Goal: Task Accomplishment & Management: Use online tool/utility

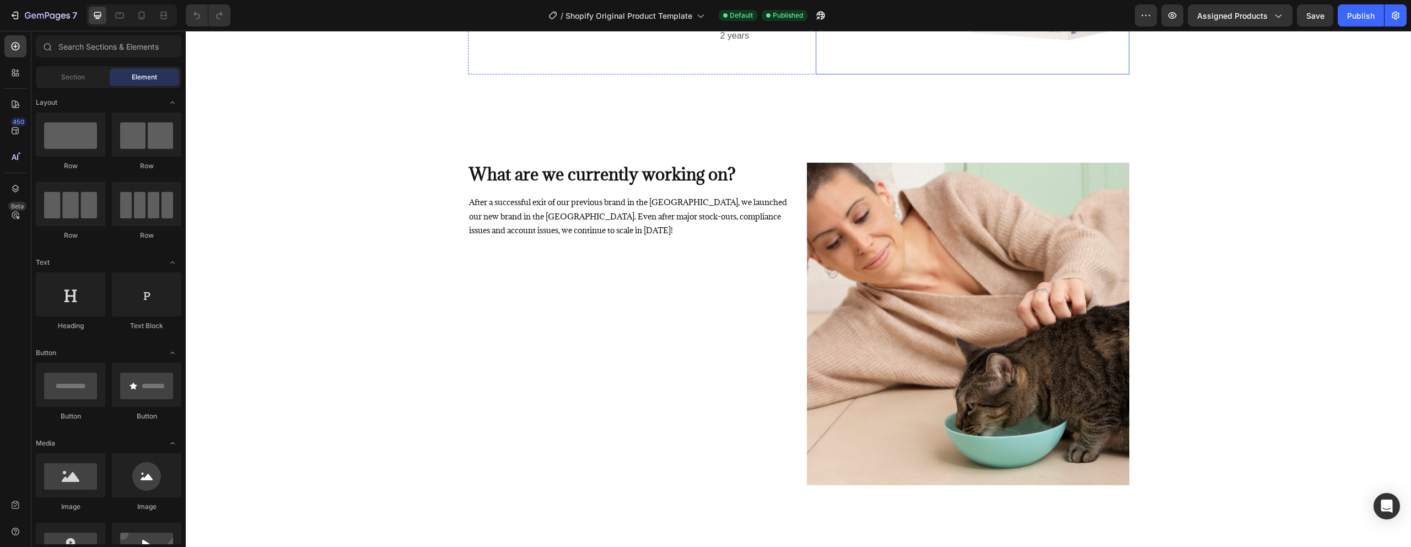
scroll to position [1224, 0]
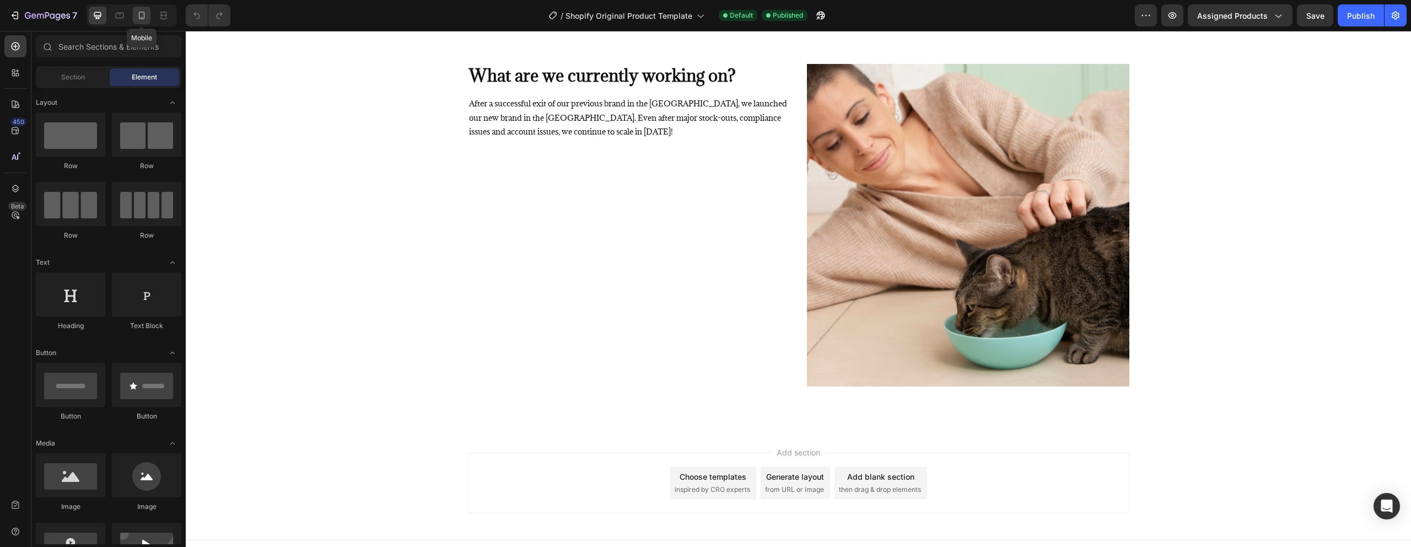
click at [141, 17] on icon at bounding box center [141, 15] width 11 height 11
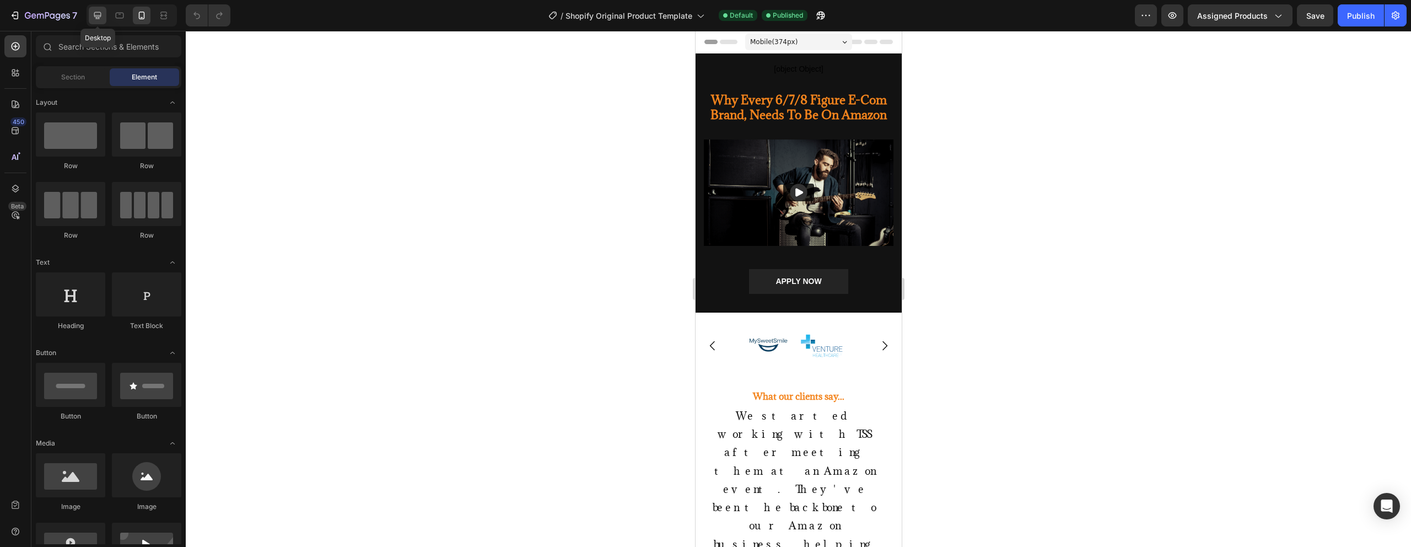
click at [92, 15] on icon at bounding box center [97, 15] width 11 height 11
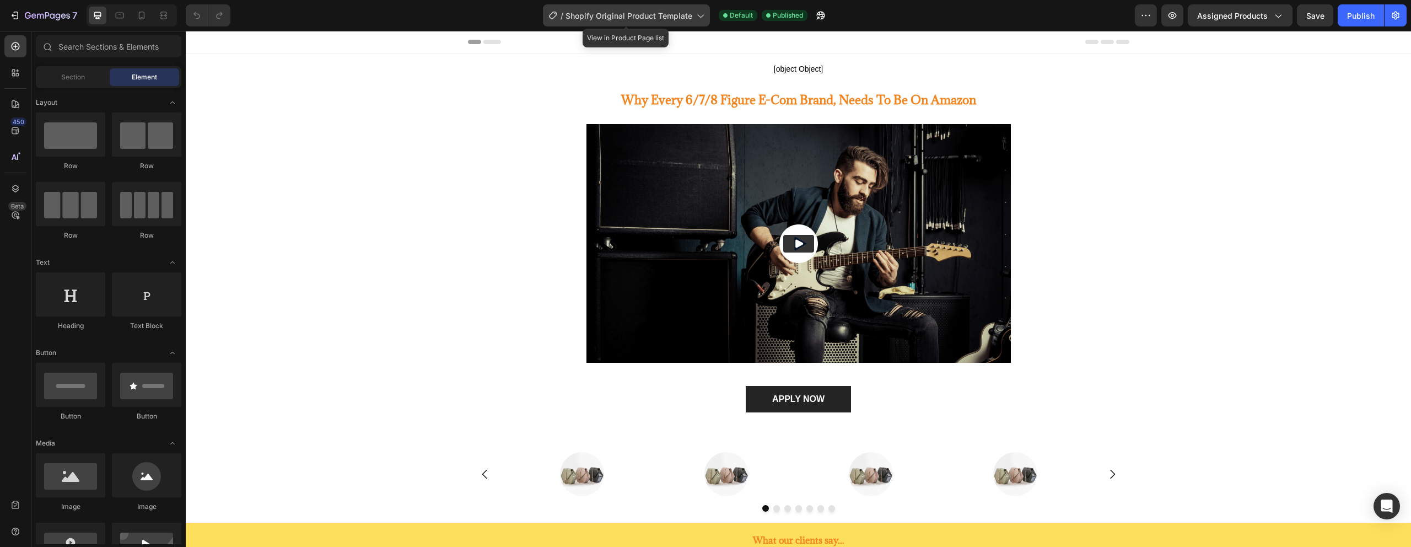
click at [685, 19] on span "Shopify Original Product Template" at bounding box center [629, 16] width 127 height 12
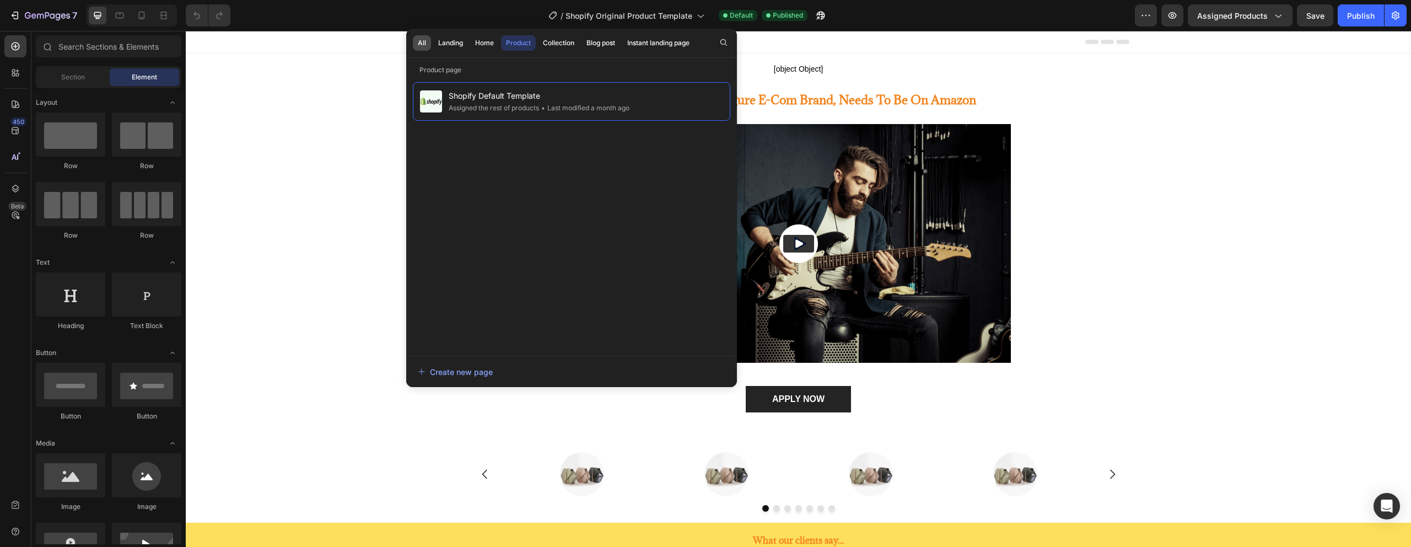
click at [424, 43] on div "All" at bounding box center [422, 43] width 8 height 10
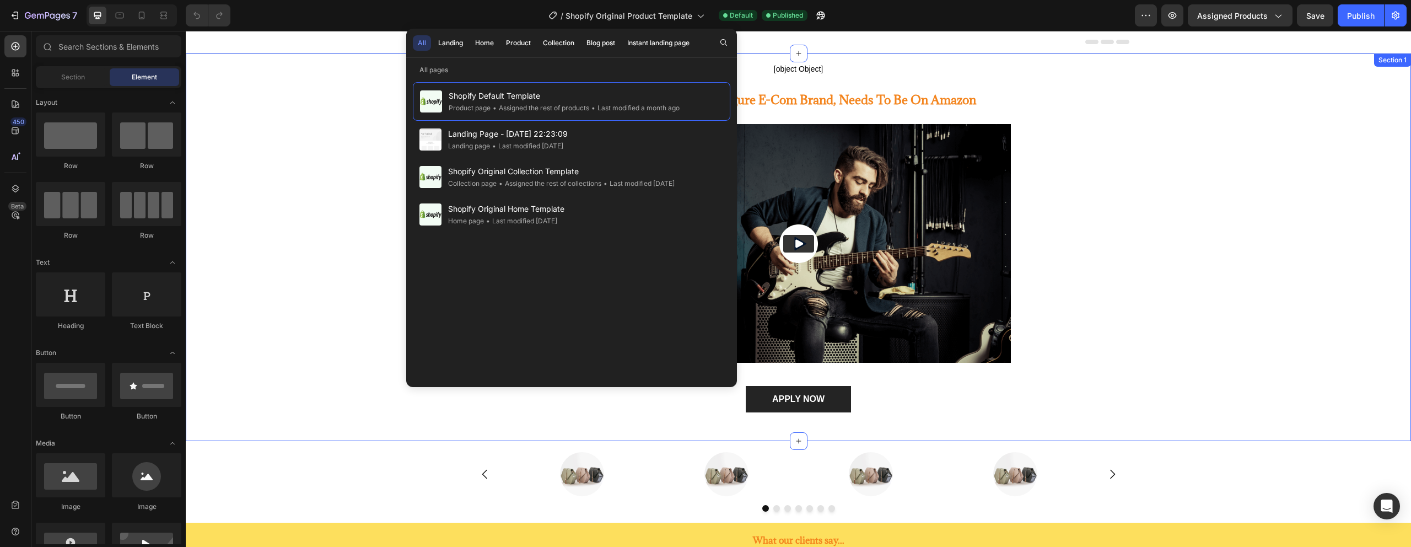
click at [309, 153] on div "[object Object] Custom Code Why Every 6/7/8 Figure E-Com Brand, Needs To Be On …" at bounding box center [798, 241] width 1209 height 376
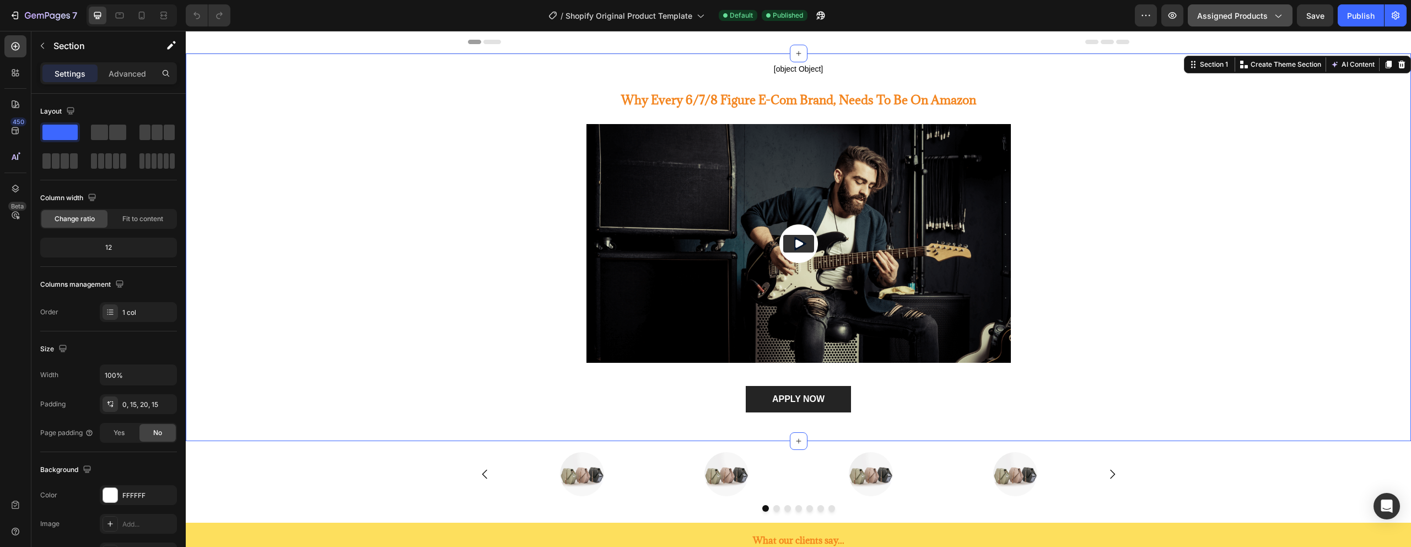
click at [1250, 22] on button "Assigned Products" at bounding box center [1240, 15] width 105 height 22
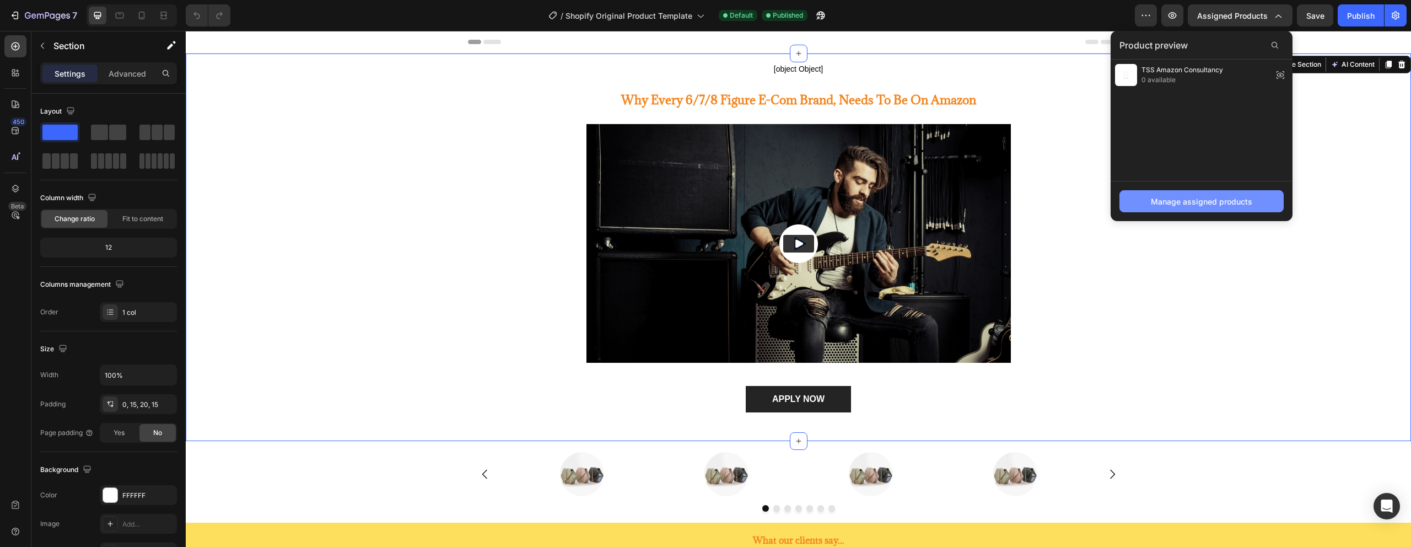
click at [1231, 197] on div "Manage assigned products" at bounding box center [1201, 202] width 101 height 12
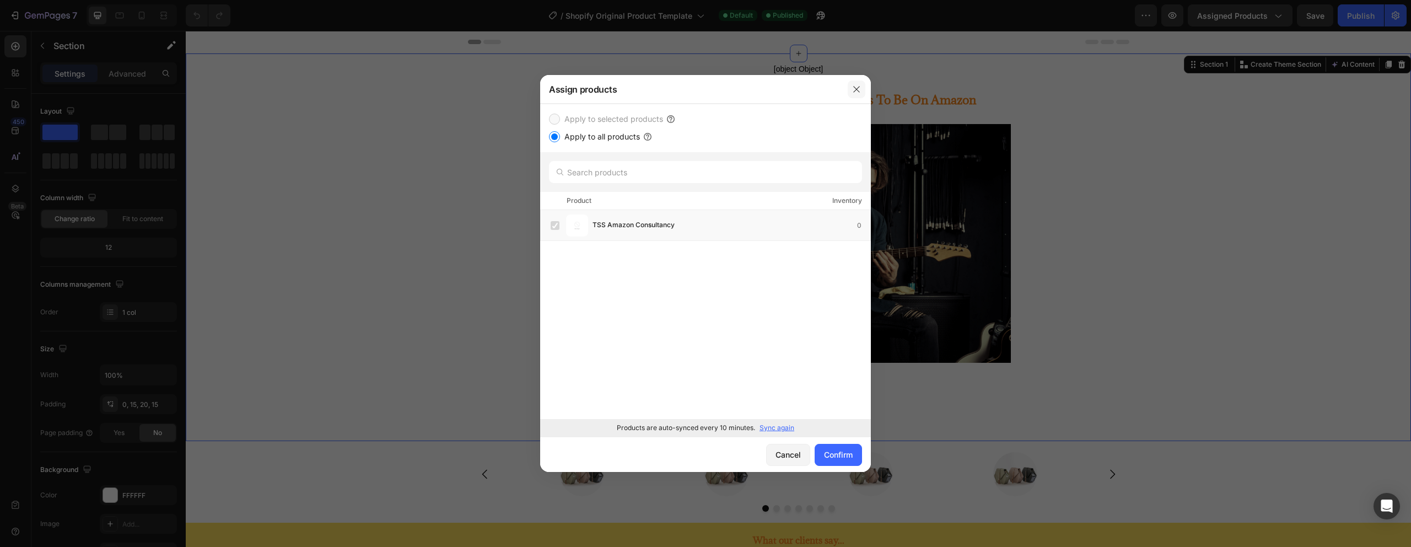
click at [862, 87] on button "button" at bounding box center [857, 89] width 18 height 18
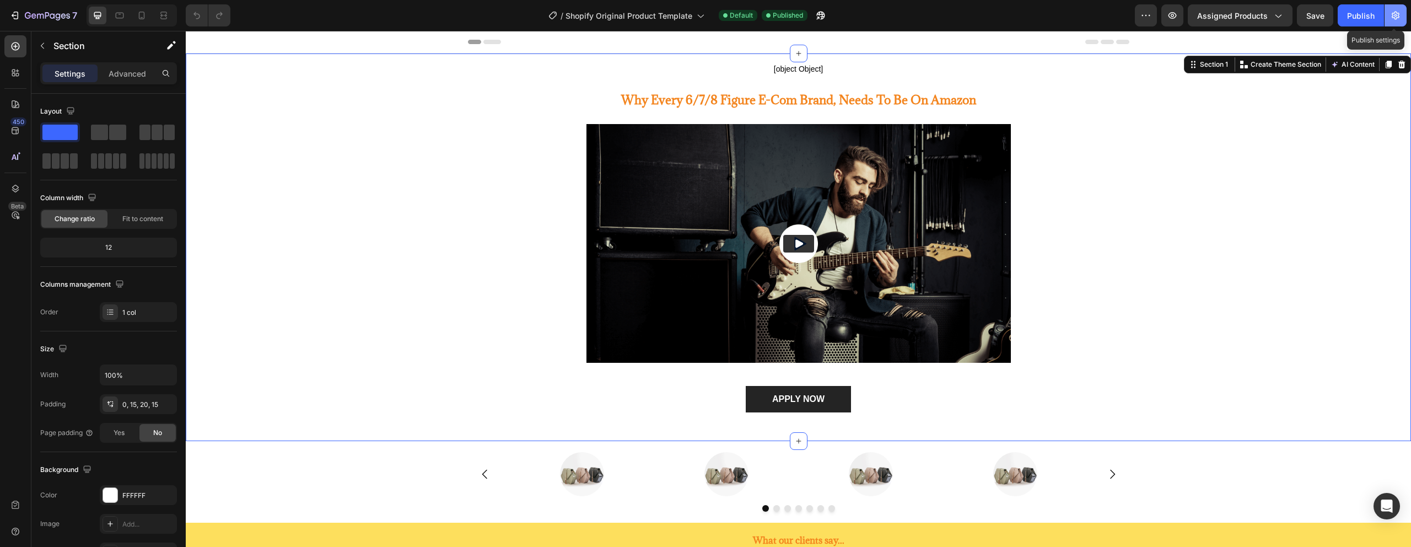
click at [1392, 14] on icon "button" at bounding box center [1396, 16] width 8 height 8
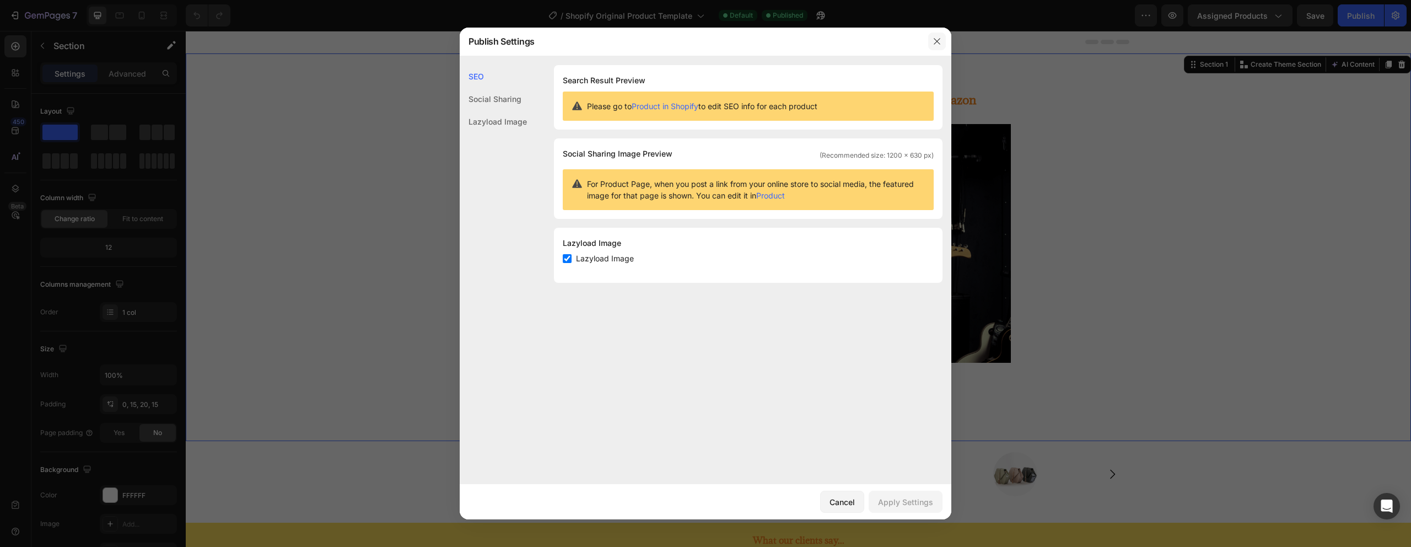
click at [930, 40] on button "button" at bounding box center [937, 42] width 18 height 18
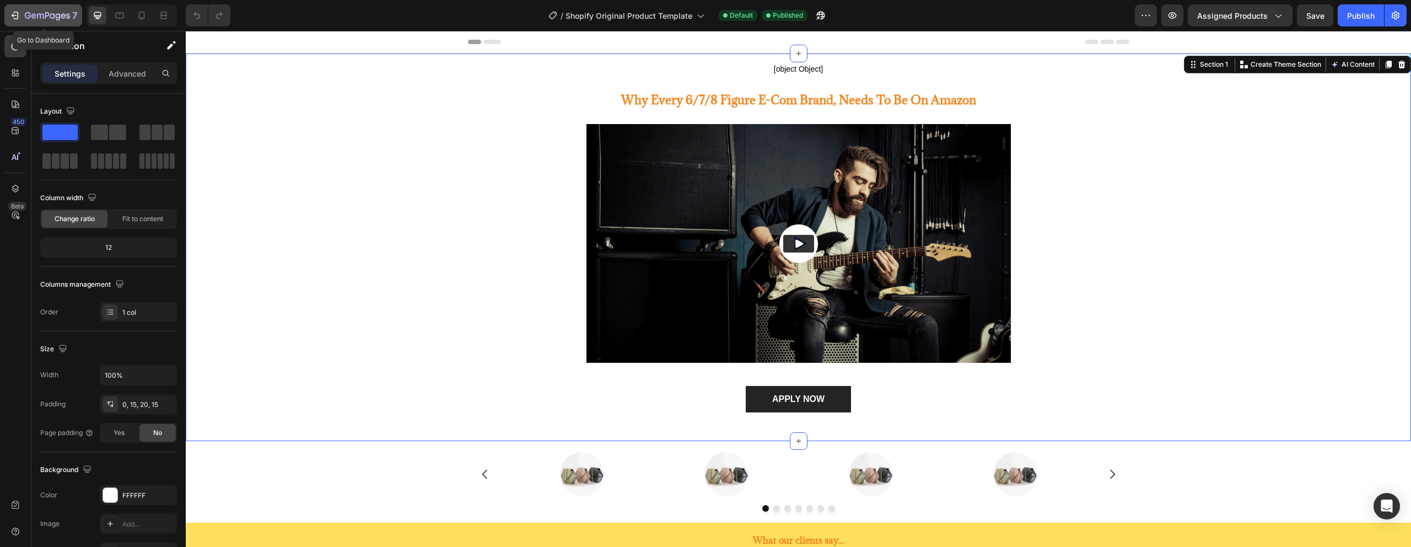
click at [16, 9] on div "7" at bounding box center [43, 15] width 68 height 13
